Goal: Task Accomplishment & Management: Manage account settings

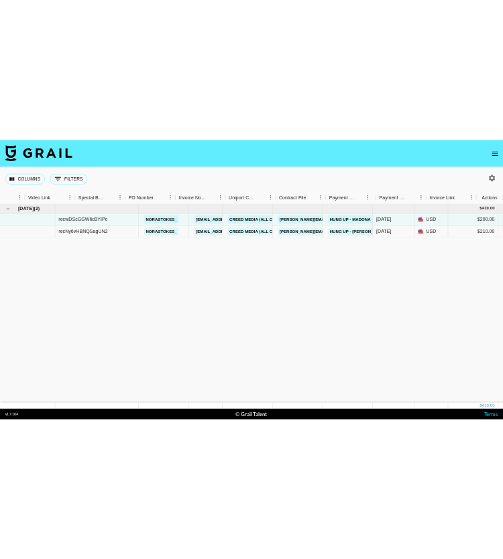
scroll to position [0, 1218]
